Goal: Task Accomplishment & Management: Use online tool/utility

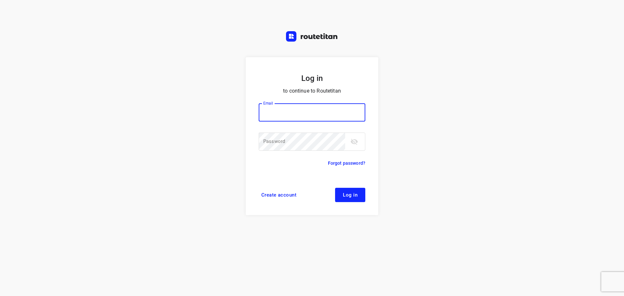
click at [313, 108] on input "email" at bounding box center [312, 112] width 107 height 18
type input "remco@fruitopjewerk.nl"
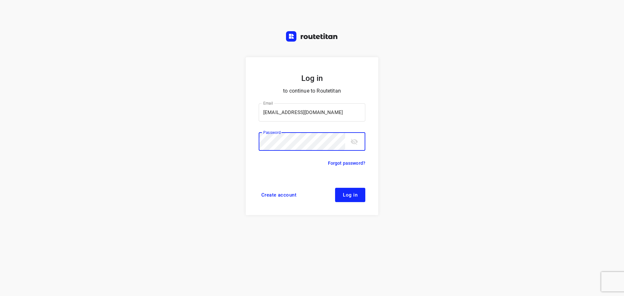
click at [335, 188] on button "Log in" at bounding box center [350, 195] width 30 height 14
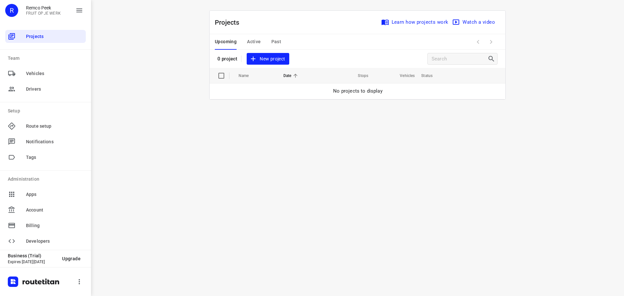
click at [275, 40] on span "Past" at bounding box center [276, 42] width 10 height 8
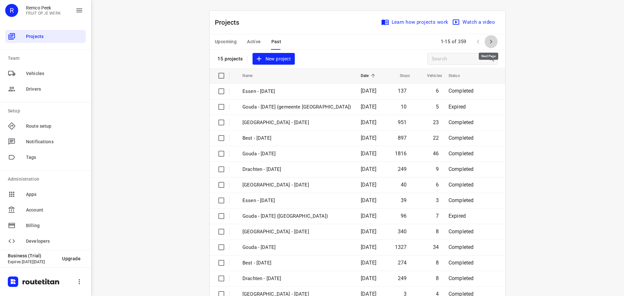
click at [492, 40] on icon "button" at bounding box center [491, 42] width 8 height 8
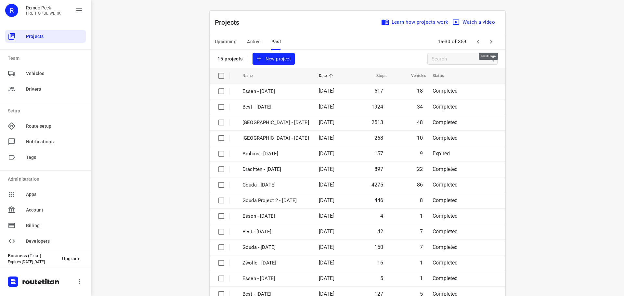
click at [492, 40] on icon "button" at bounding box center [491, 42] width 8 height 8
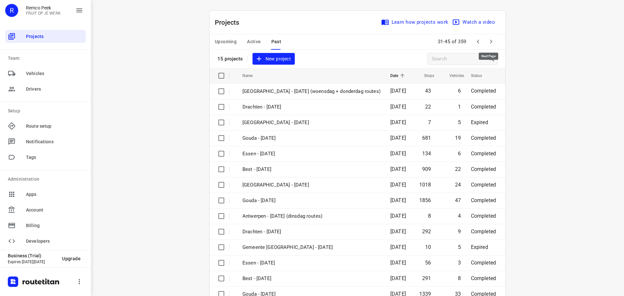
click at [492, 40] on icon "button" at bounding box center [491, 42] width 8 height 8
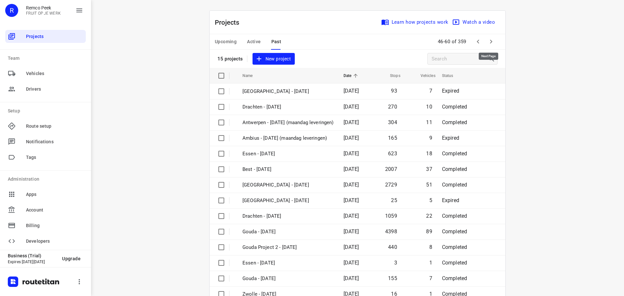
click at [492, 40] on icon "button" at bounding box center [491, 42] width 8 height 8
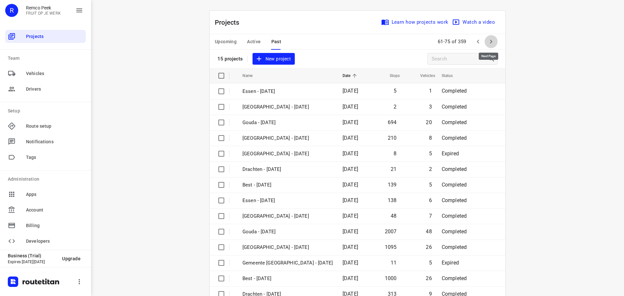
click at [492, 38] on icon "button" at bounding box center [491, 42] width 8 height 8
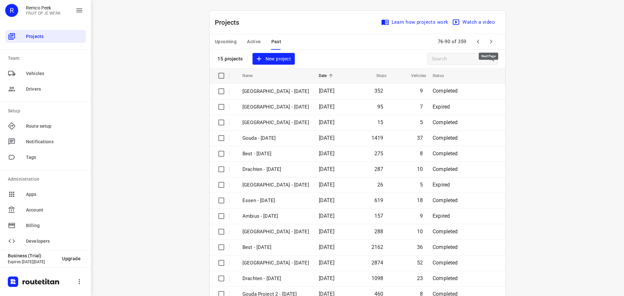
click at [492, 38] on icon "button" at bounding box center [491, 42] width 8 height 8
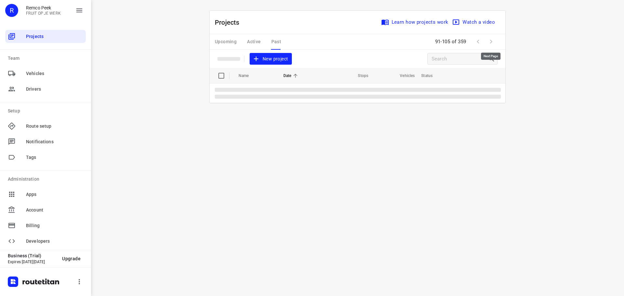
click at [492, 38] on span at bounding box center [491, 41] width 13 height 13
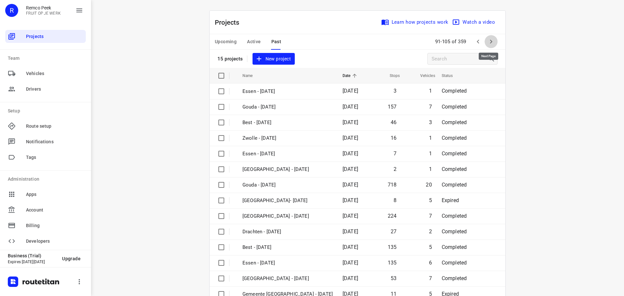
click at [492, 38] on icon "button" at bounding box center [491, 42] width 8 height 8
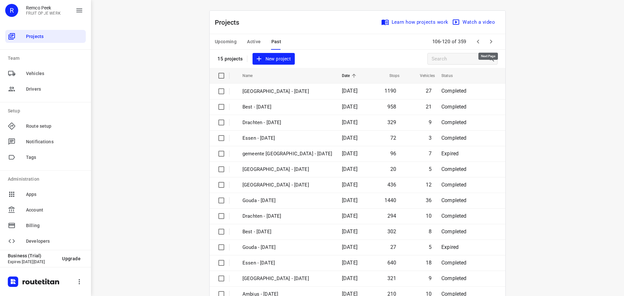
click at [490, 43] on icon "button" at bounding box center [491, 42] width 2 height 4
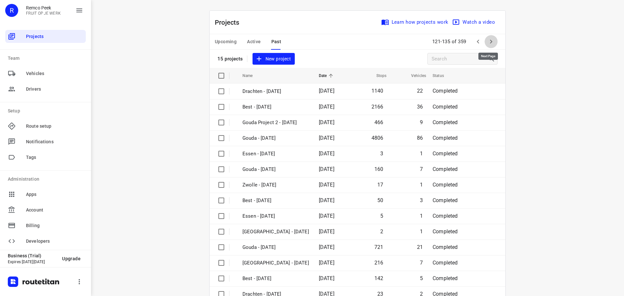
click at [490, 43] on icon "button" at bounding box center [491, 42] width 2 height 4
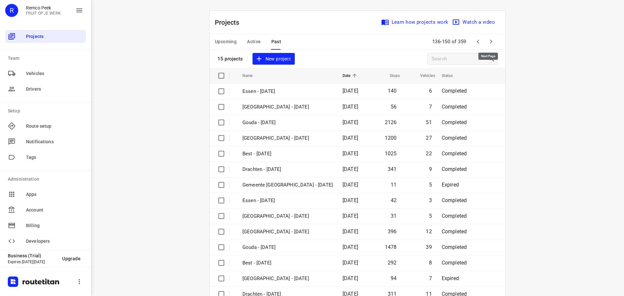
click at [490, 43] on icon "button" at bounding box center [491, 42] width 2 height 4
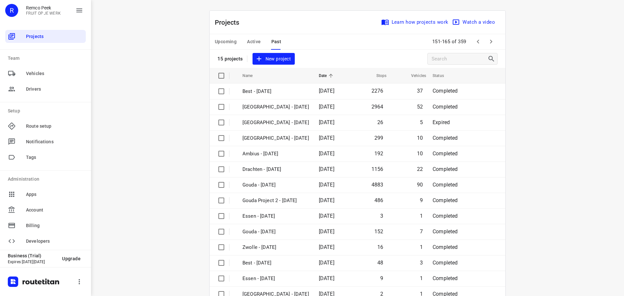
click at [487, 45] on icon "button" at bounding box center [491, 42] width 8 height 8
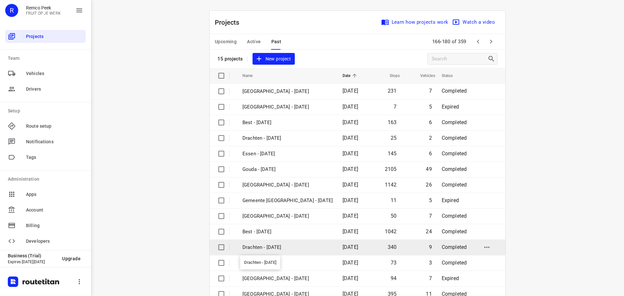
click at [272, 245] on p "Drachten - [DATE]" at bounding box center [287, 247] width 90 height 7
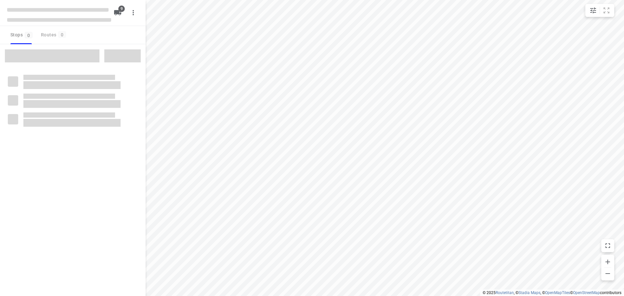
type input "distance"
checkbox input "true"
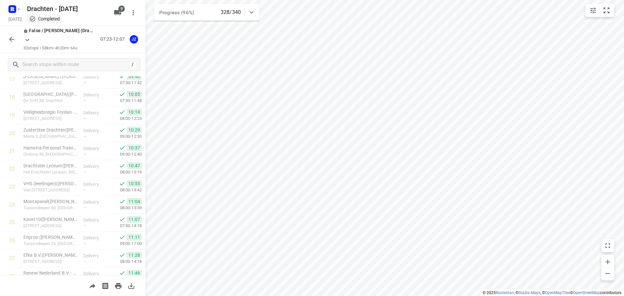
scroll to position [325, 0]
click at [18, 11] on icon "button" at bounding box center [18, 8] width 5 height 5
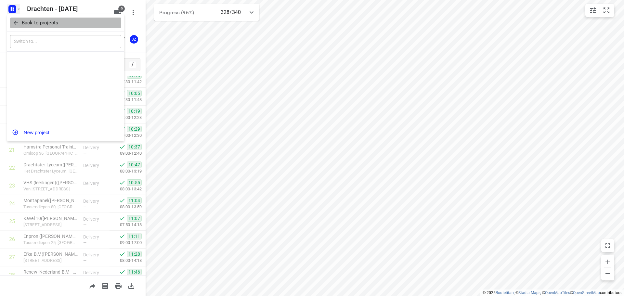
click at [52, 25] on p "Back to projects" at bounding box center [40, 22] width 36 height 7
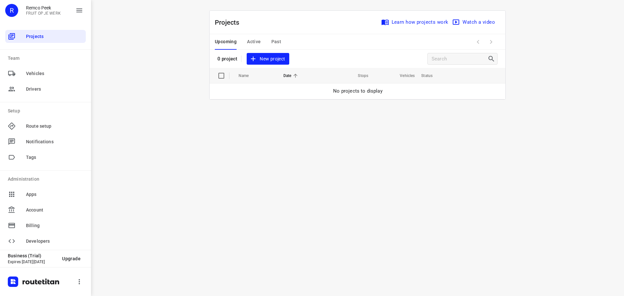
click at [272, 40] on span "Past" at bounding box center [276, 42] width 10 height 8
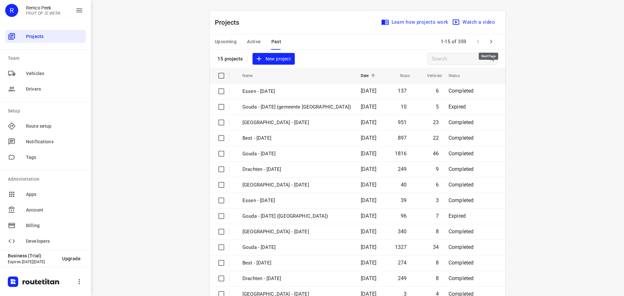
click at [491, 44] on icon "button" at bounding box center [491, 42] width 8 height 8
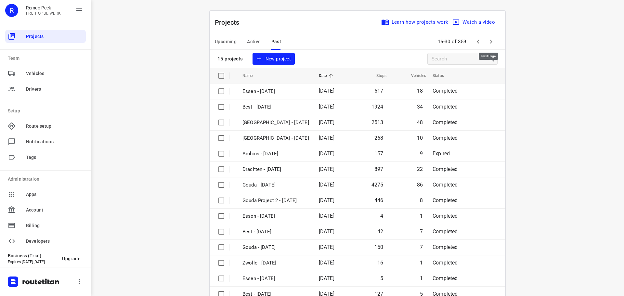
click at [491, 44] on icon "button" at bounding box center [491, 42] width 8 height 8
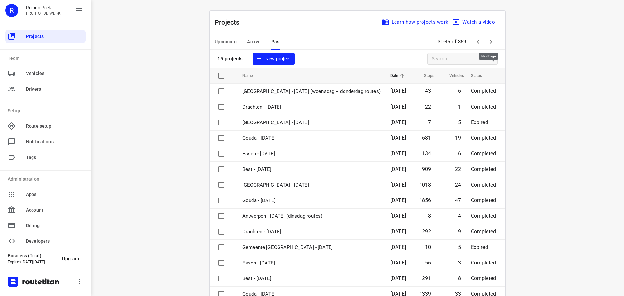
click at [491, 44] on icon "button" at bounding box center [491, 42] width 8 height 8
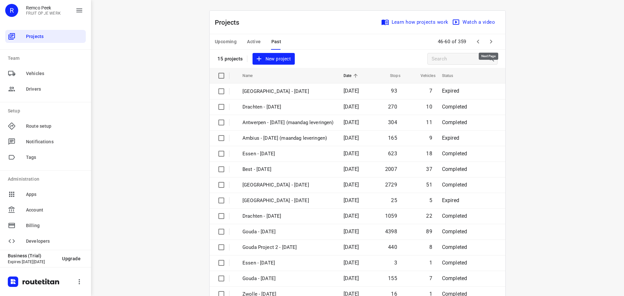
click at [491, 44] on icon "button" at bounding box center [491, 42] width 8 height 8
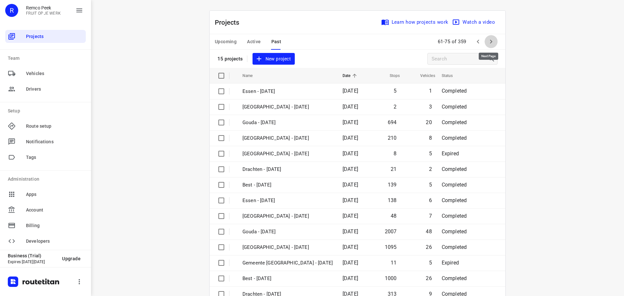
click at [491, 44] on icon "button" at bounding box center [491, 42] width 8 height 8
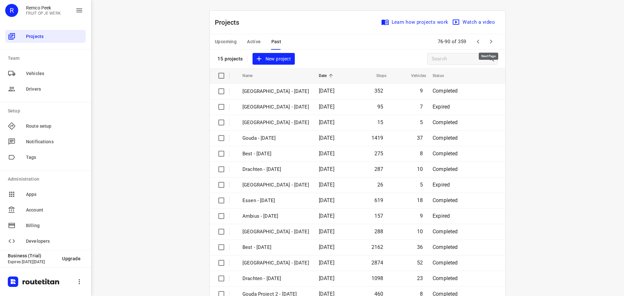
click at [491, 44] on icon "button" at bounding box center [491, 42] width 8 height 8
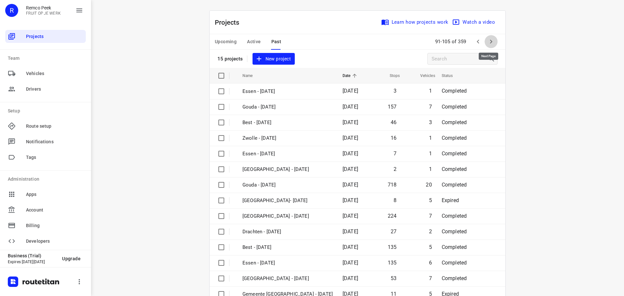
click at [491, 44] on icon "button" at bounding box center [491, 42] width 8 height 8
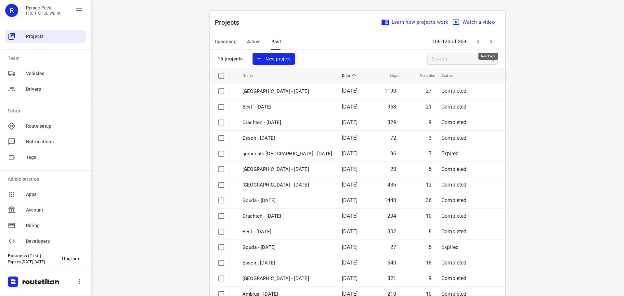
click at [491, 44] on icon "button" at bounding box center [491, 42] width 8 height 8
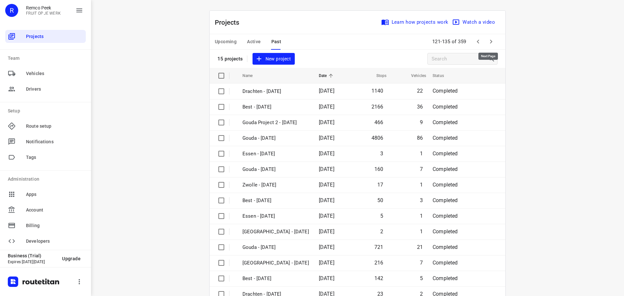
click at [491, 40] on icon "button" at bounding box center [491, 42] width 8 height 8
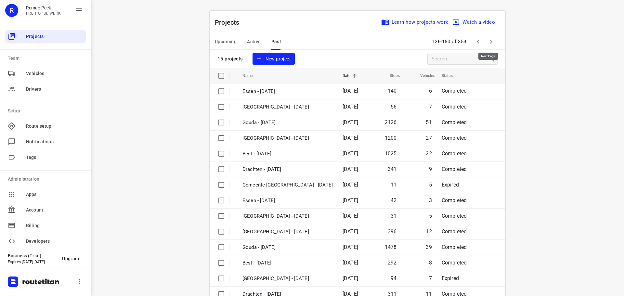
click at [491, 40] on icon "button" at bounding box center [491, 42] width 8 height 8
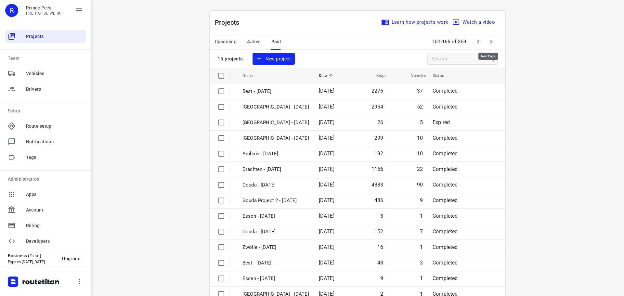
click at [491, 40] on icon "button" at bounding box center [491, 42] width 8 height 8
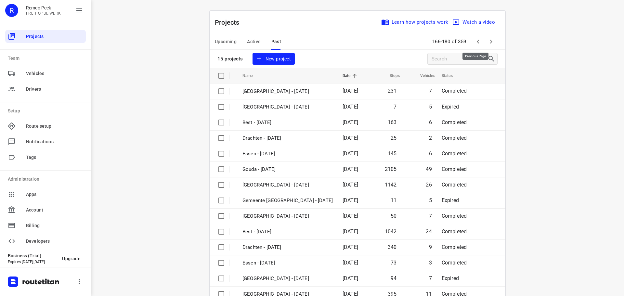
click at [478, 39] on icon "button" at bounding box center [478, 42] width 8 height 8
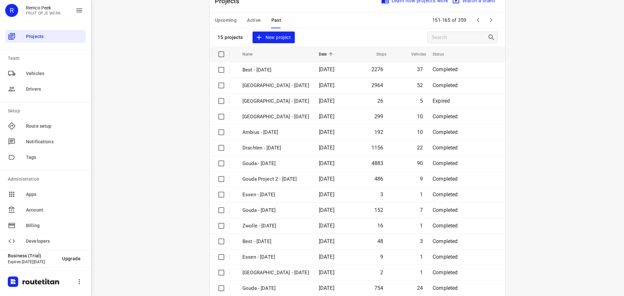
scroll to position [32, 0]
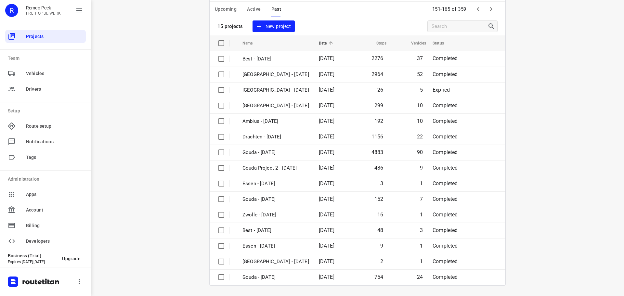
click at [490, 13] on icon "button" at bounding box center [491, 9] width 8 height 8
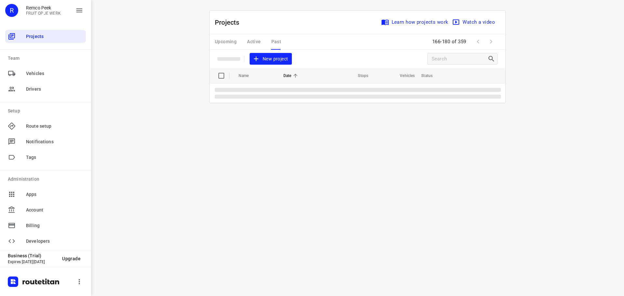
scroll to position [0, 0]
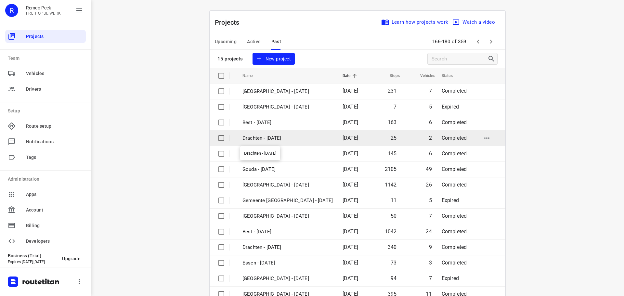
click at [268, 136] on p "Drachten - [DATE]" at bounding box center [287, 138] width 90 height 7
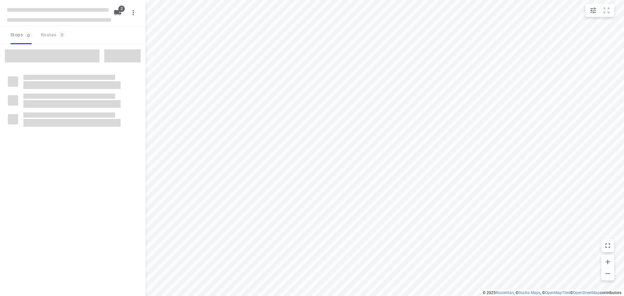
type input "distance"
checkbox input "true"
